Goal: Information Seeking & Learning: Learn about a topic

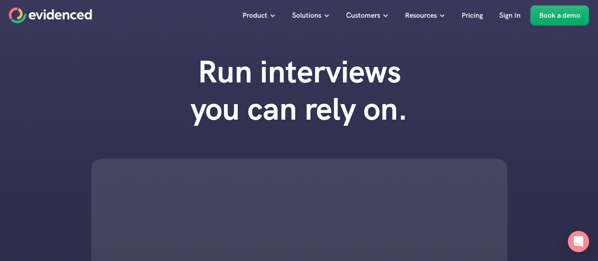
click at [378, 57] on h1 "Run interviews you can rely on." at bounding box center [299, 90] width 252 height 74
